Goal: Task Accomplishment & Management: Manage account settings

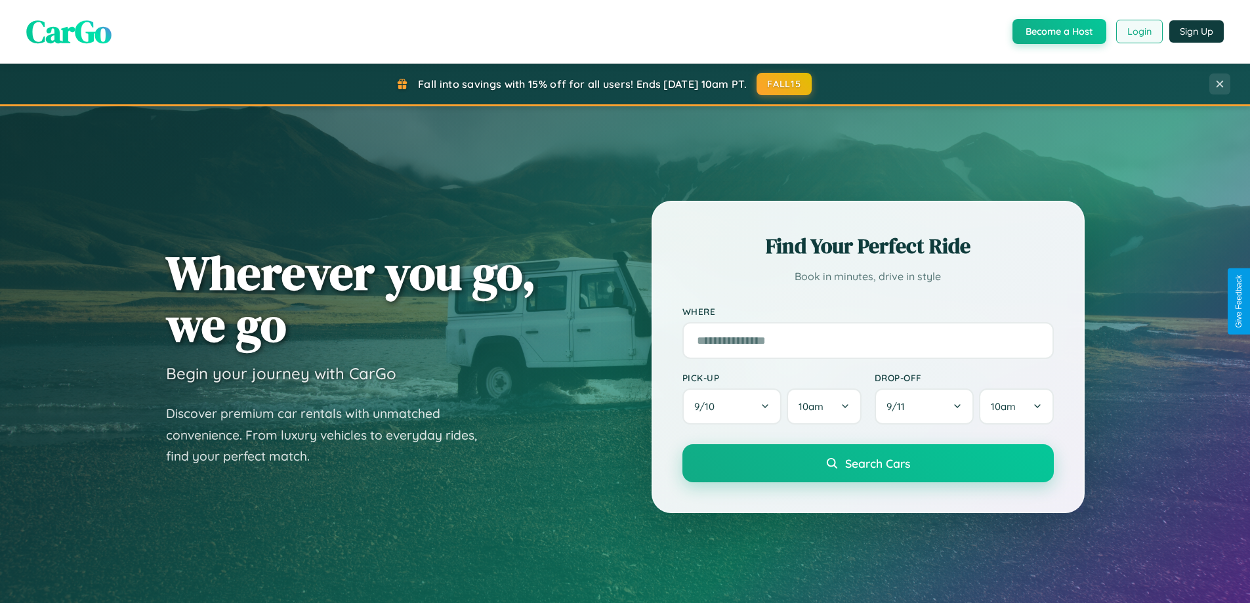
click at [1139, 31] on button "Login" at bounding box center [1139, 32] width 47 height 24
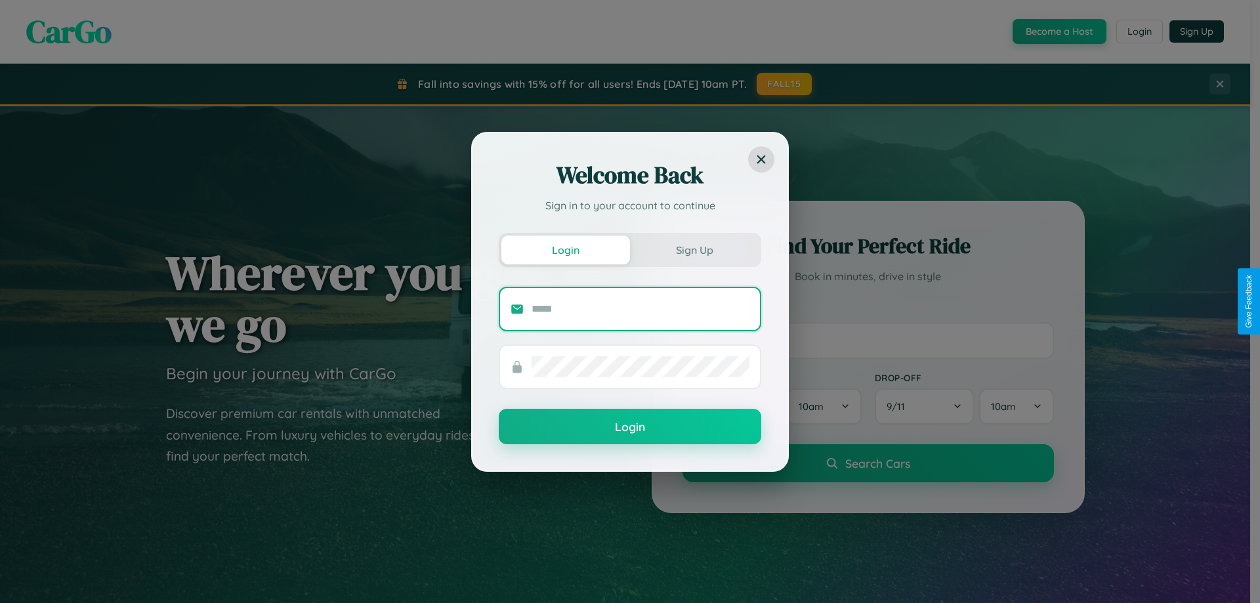
click at [640, 308] on input "text" at bounding box center [641, 309] width 218 height 21
type input "**********"
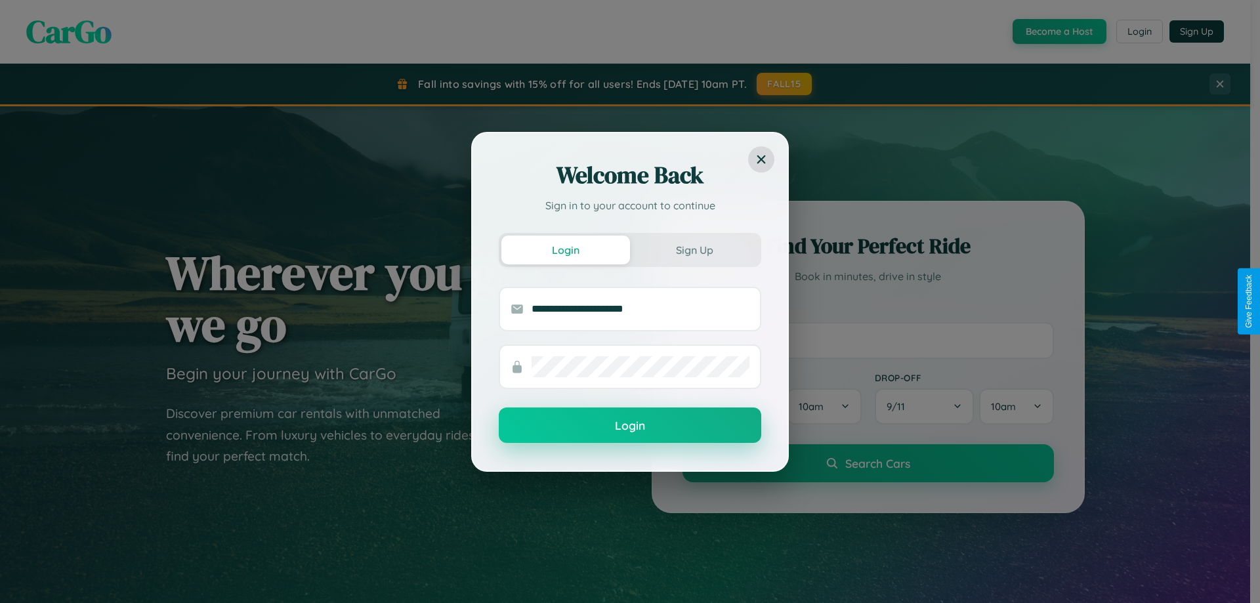
click at [630, 426] on button "Login" at bounding box center [630, 425] width 262 height 35
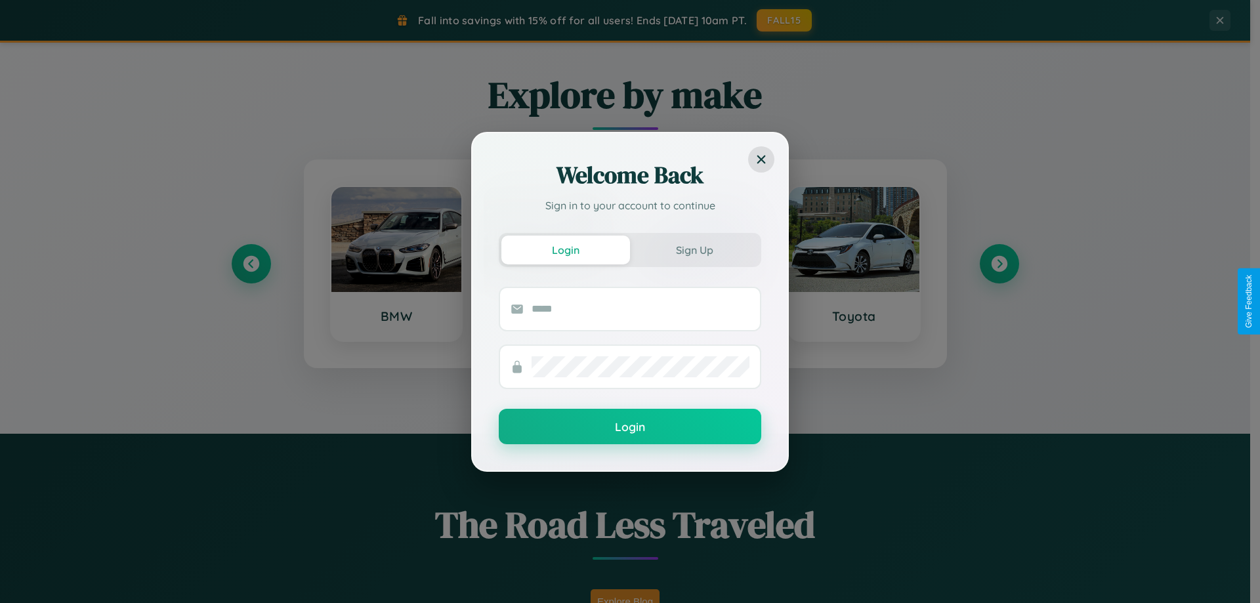
scroll to position [566, 0]
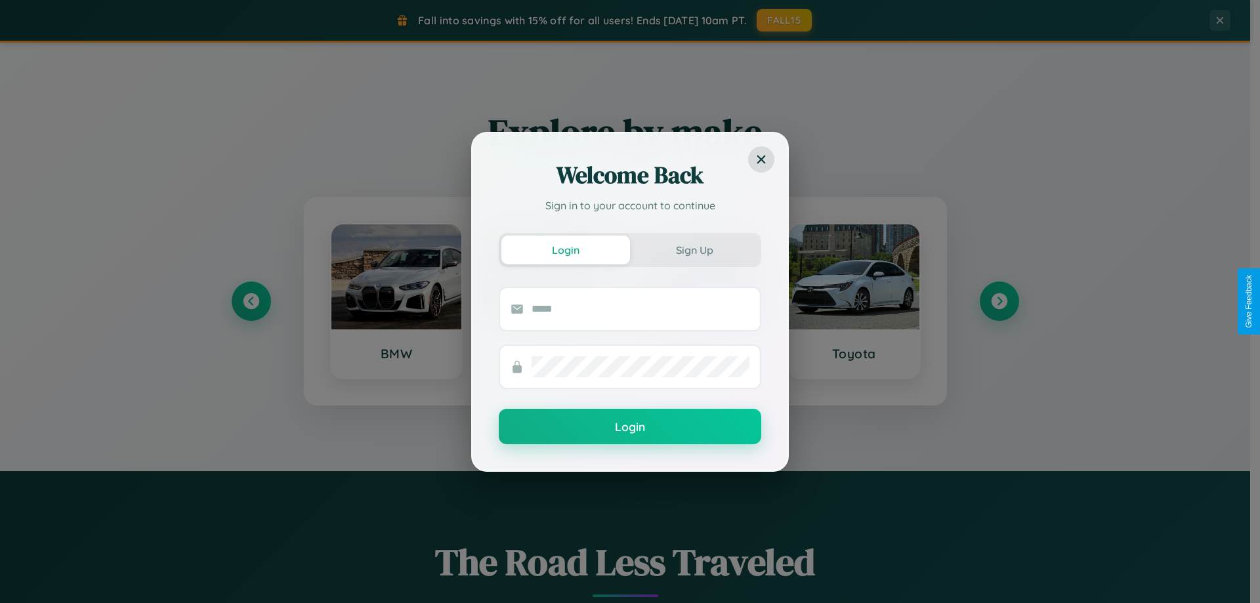
click at [999, 301] on div "Welcome Back Sign in to your account to continue Login Sign Up Login" at bounding box center [630, 301] width 1260 height 603
click at [251, 301] on div "Welcome Back Sign in to your account to continue Login Sign Up Login" at bounding box center [630, 301] width 1260 height 603
click at [999, 301] on div "Welcome Back Sign in to your account to continue Login Sign Up Login" at bounding box center [630, 301] width 1260 height 603
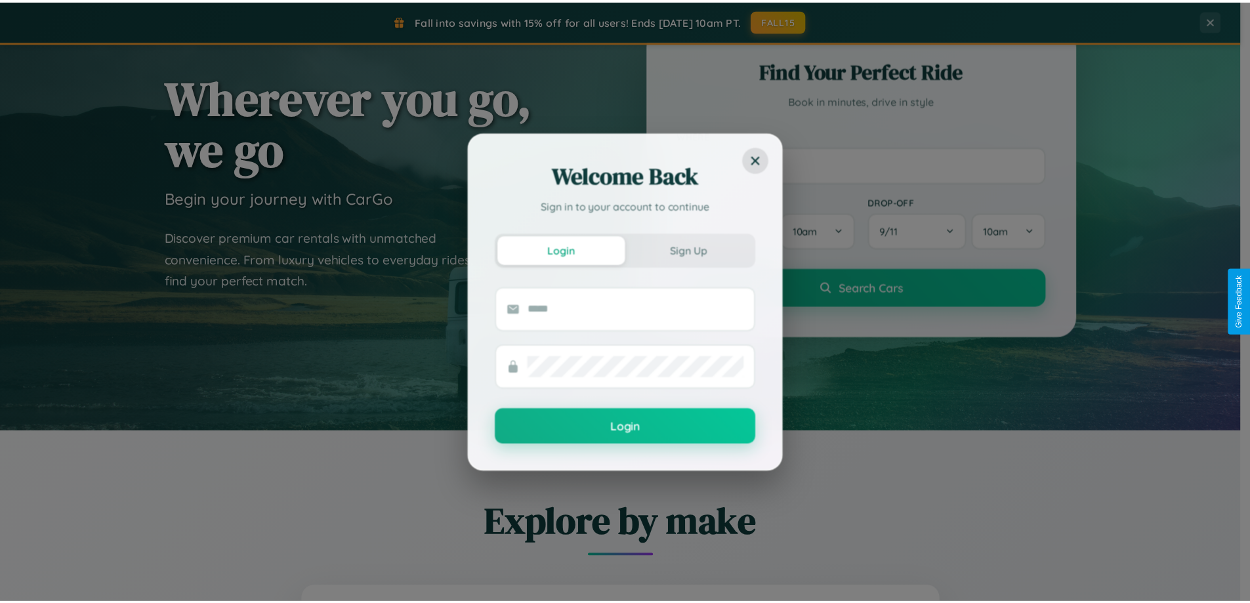
scroll to position [0, 0]
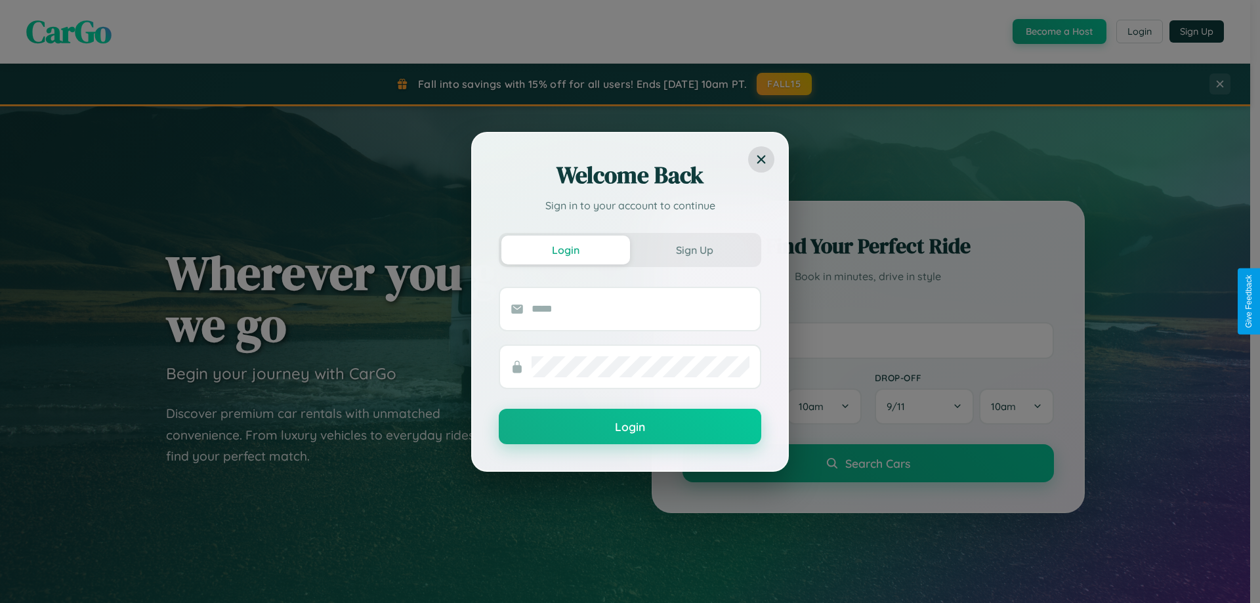
click at [1139, 31] on div "Welcome Back Sign in to your account to continue Login Sign Up Login" at bounding box center [630, 301] width 1260 height 603
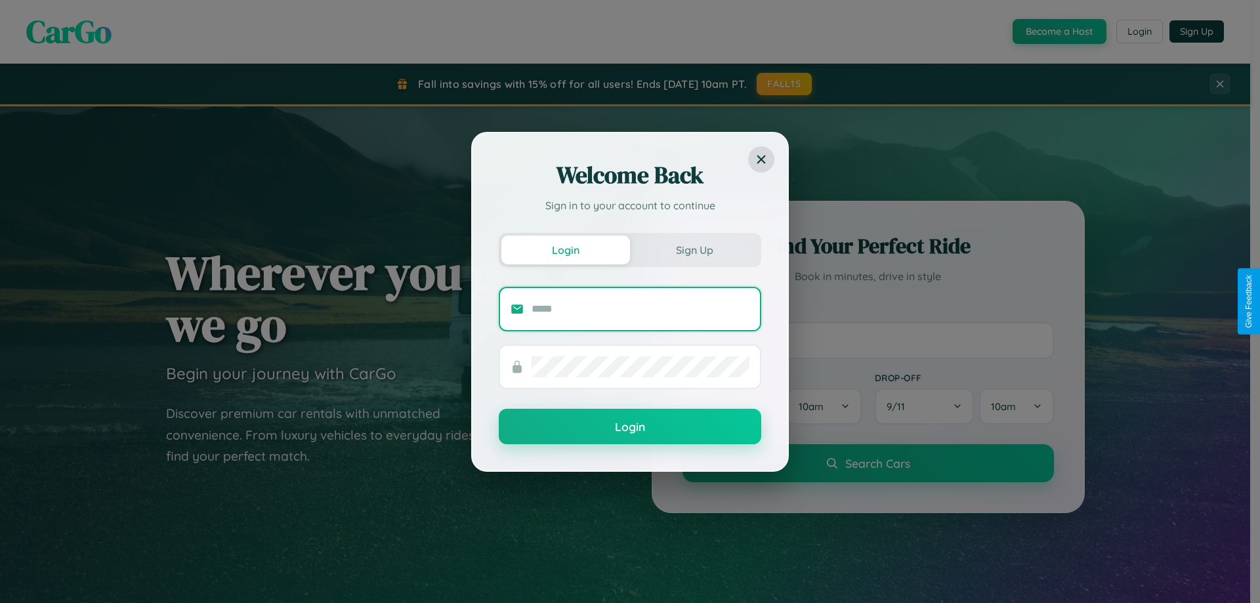
click at [640, 308] on input "text" at bounding box center [641, 309] width 218 height 21
type input "**********"
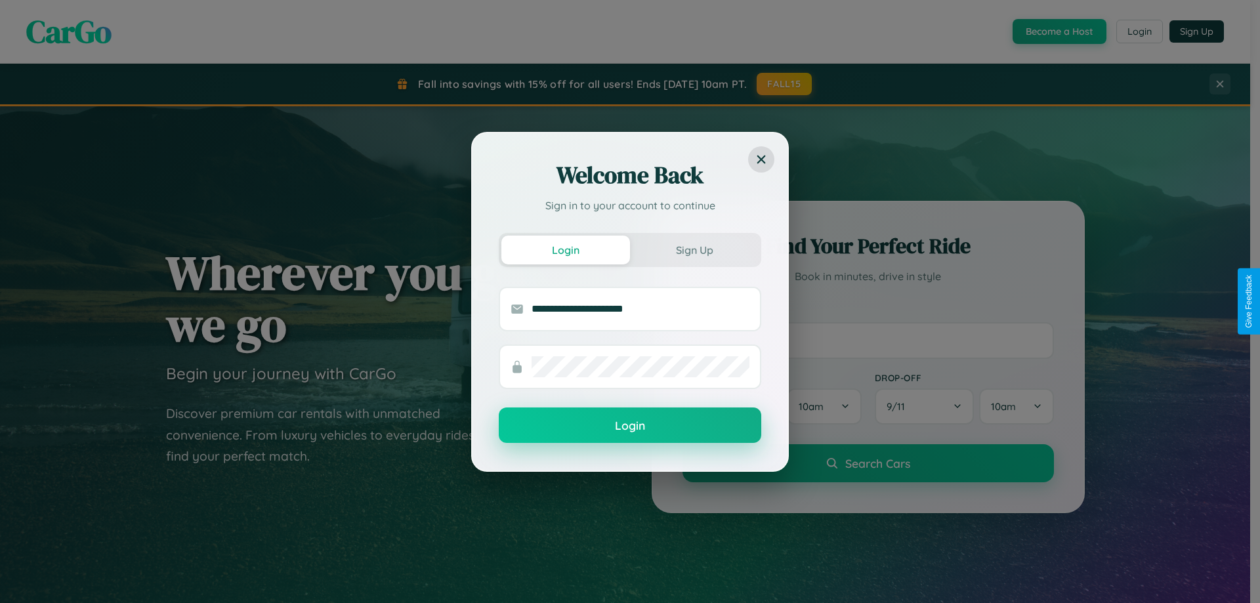
click at [630, 426] on button "Login" at bounding box center [630, 425] width 262 height 35
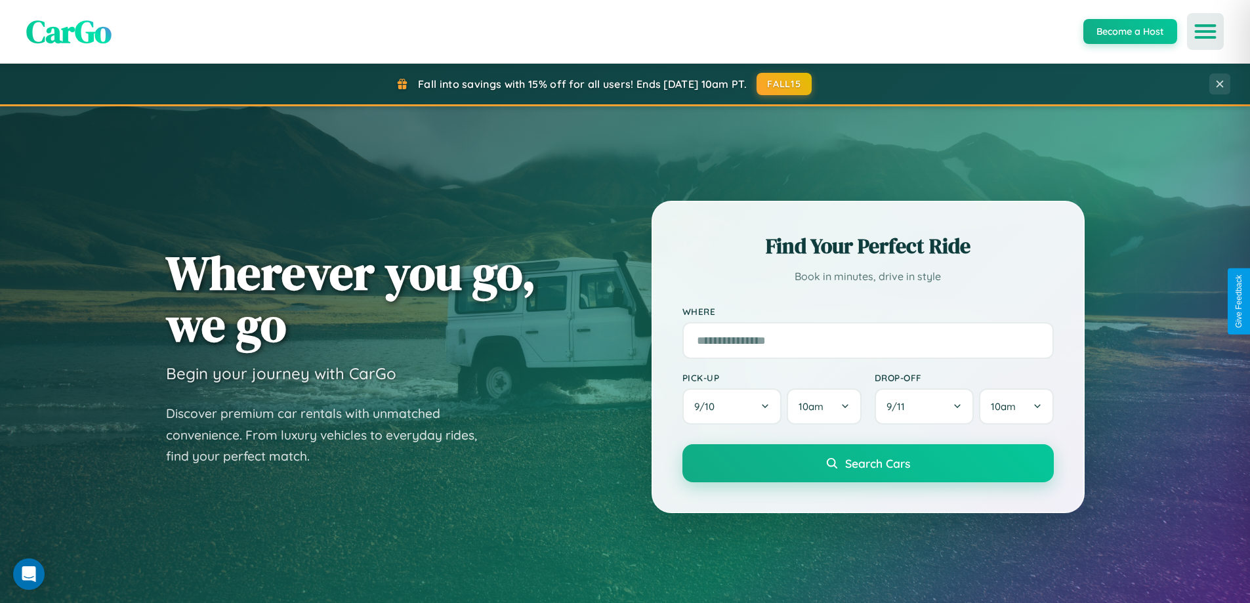
click at [1206, 31] on icon "Open menu" at bounding box center [1205, 32] width 19 height 12
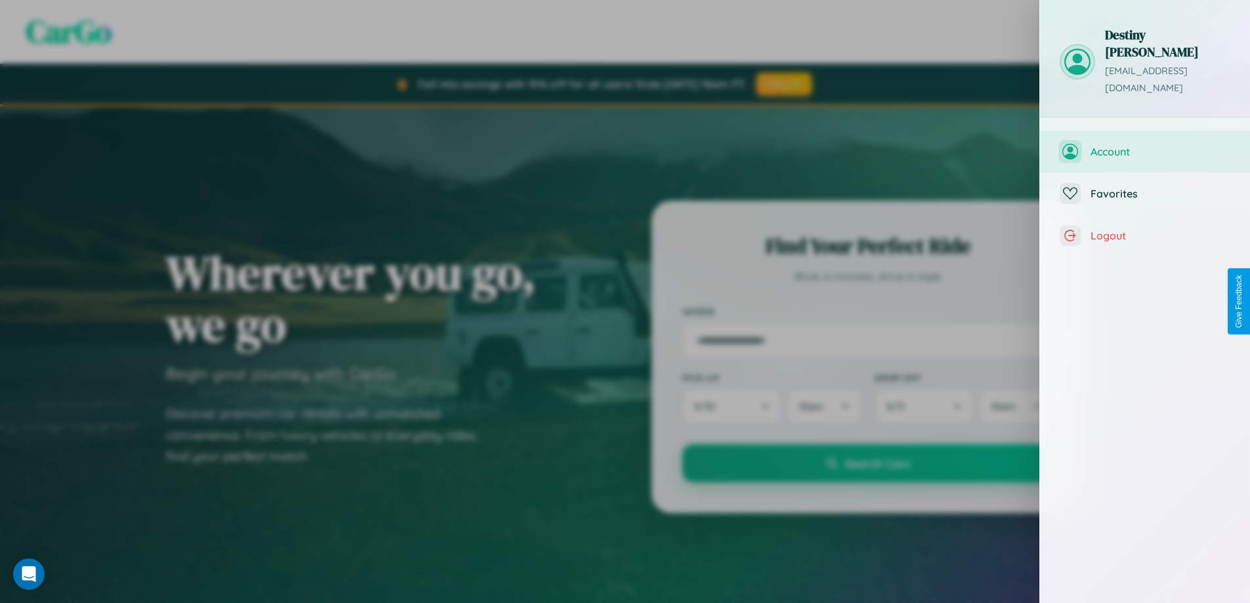
click at [1145, 145] on span "Account" at bounding box center [1161, 151] width 140 height 13
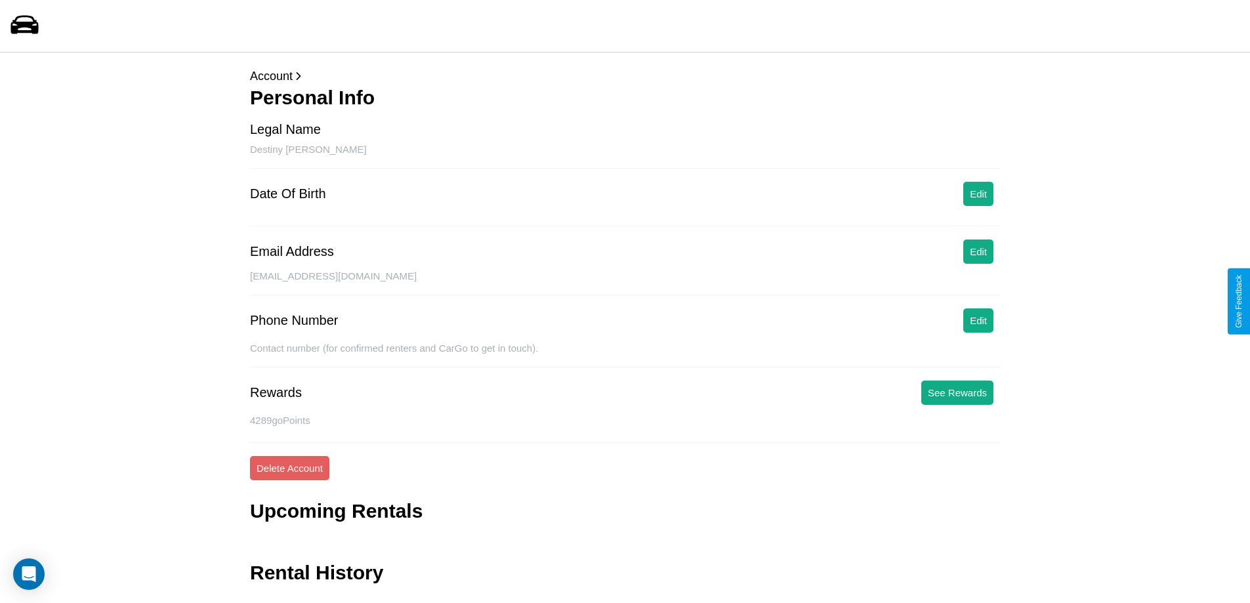
scroll to position [31, 0]
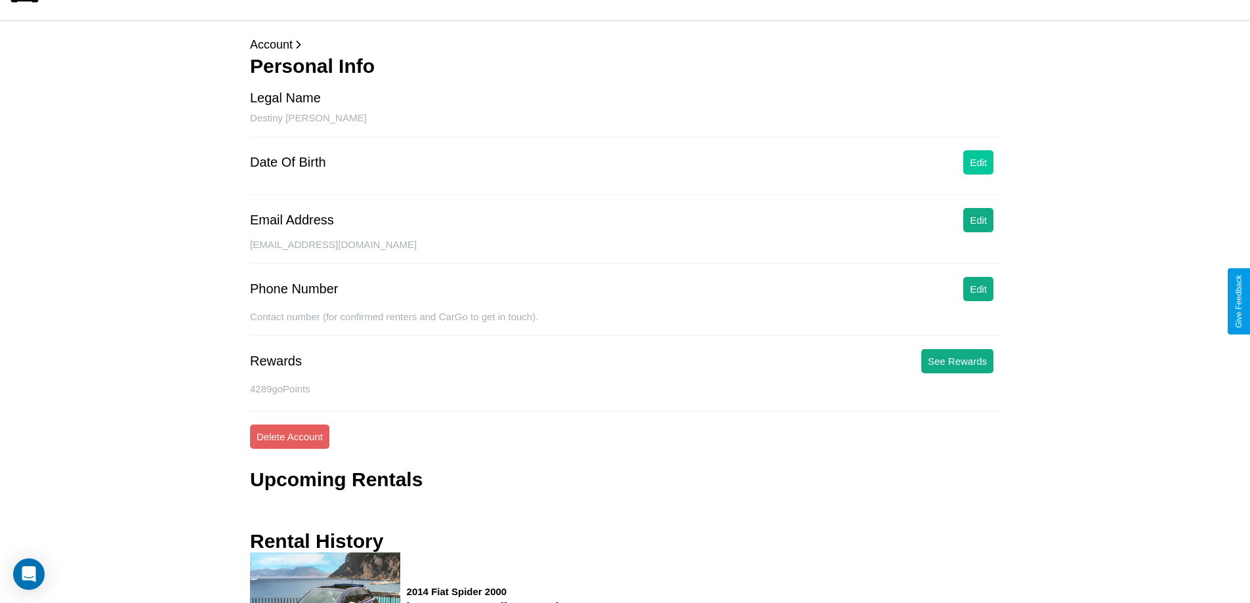
click at [978, 162] on button "Edit" at bounding box center [978, 162] width 30 height 24
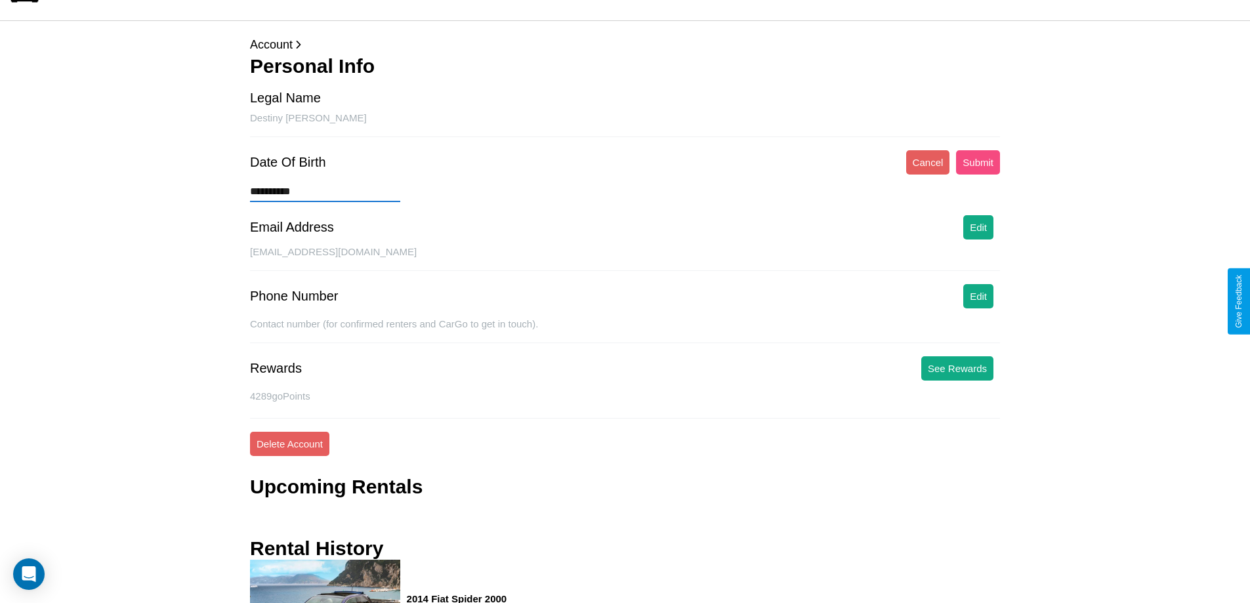
type input "**********"
click at [978, 162] on button "Submit" at bounding box center [978, 162] width 44 height 24
